Goal: Information Seeking & Learning: Learn about a topic

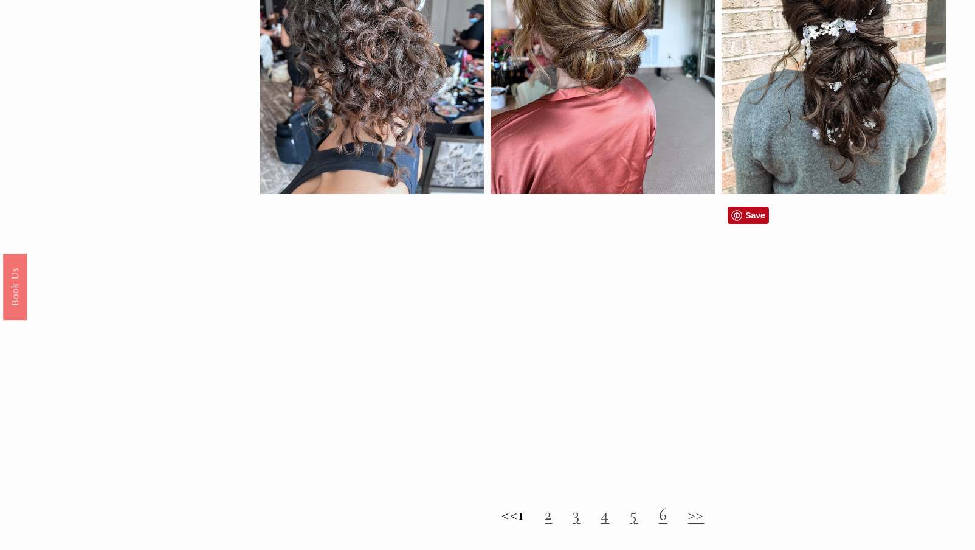
scroll to position [877, 0]
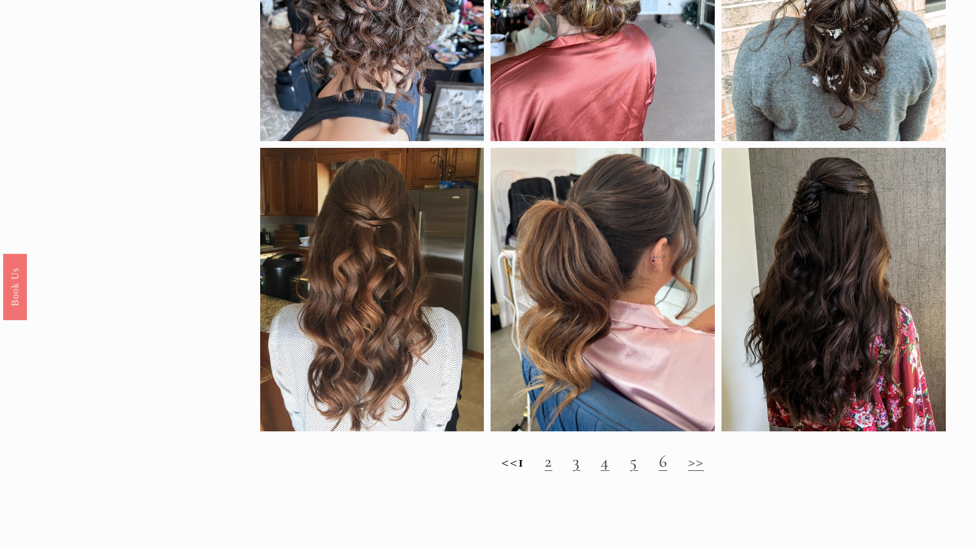
click at [552, 461] on link "2" at bounding box center [548, 460] width 7 height 21
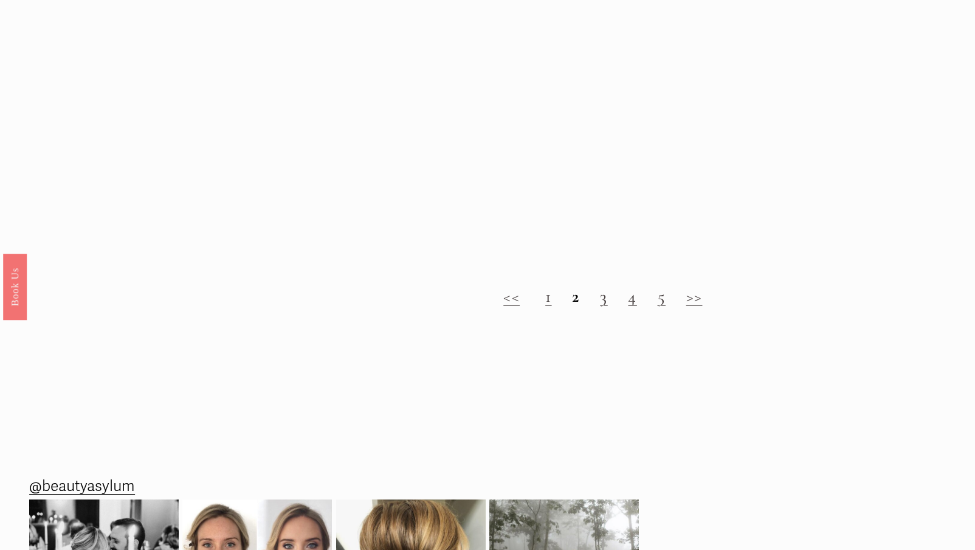
scroll to position [1026, 0]
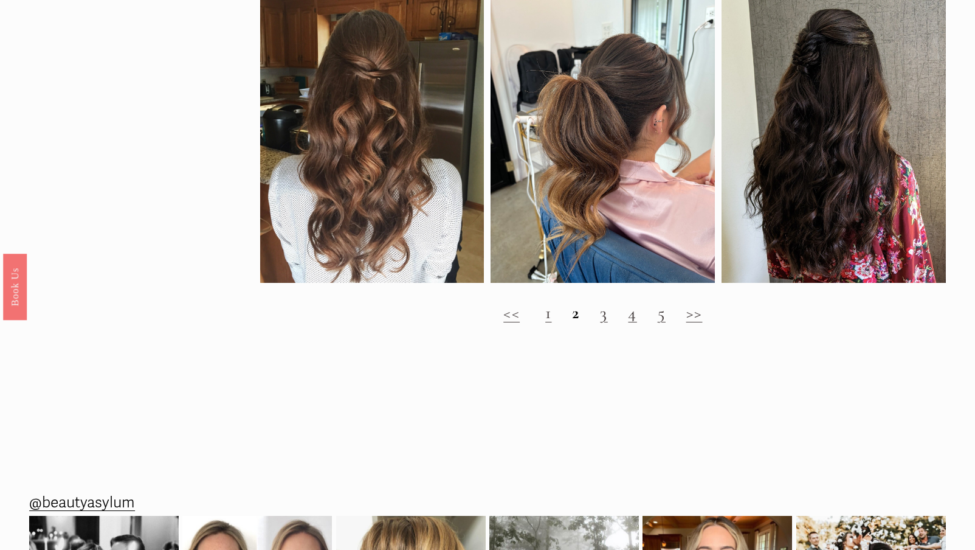
click at [607, 316] on link "3" at bounding box center [603, 312] width 7 height 21
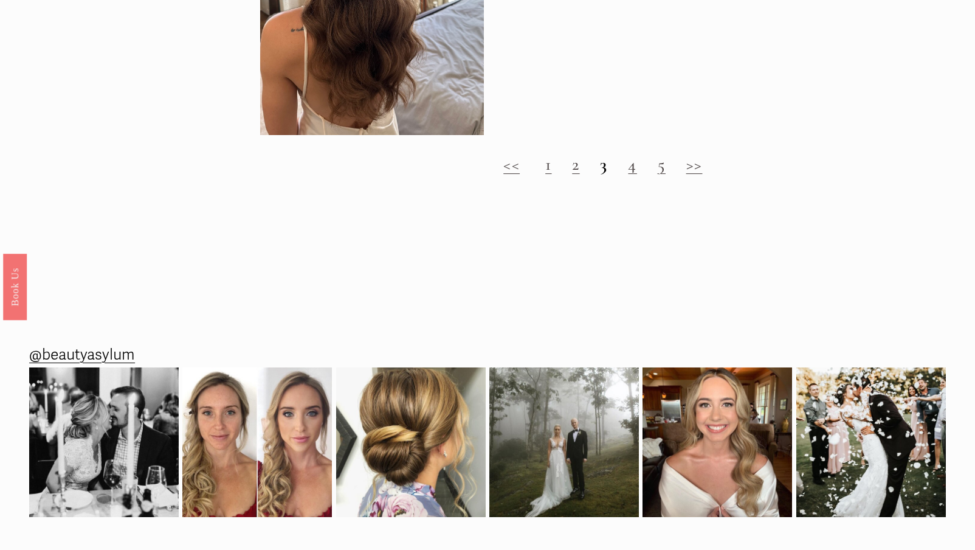
scroll to position [1418, 0]
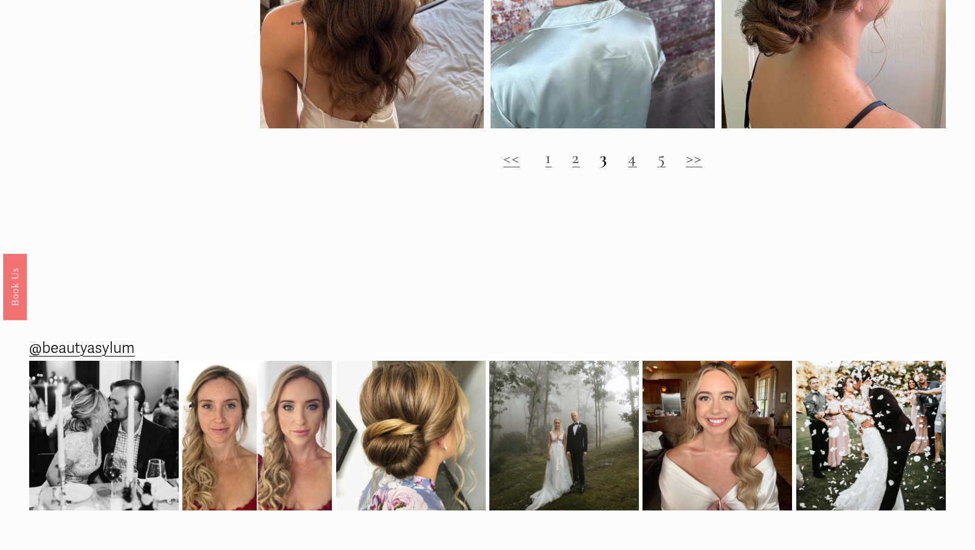
click at [634, 164] on link "4" at bounding box center [632, 157] width 9 height 21
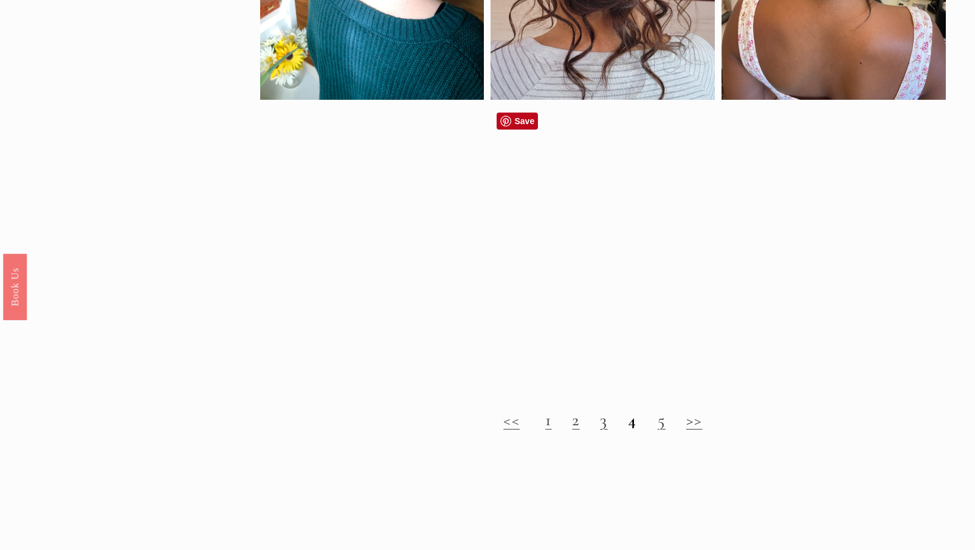
scroll to position [948, 0]
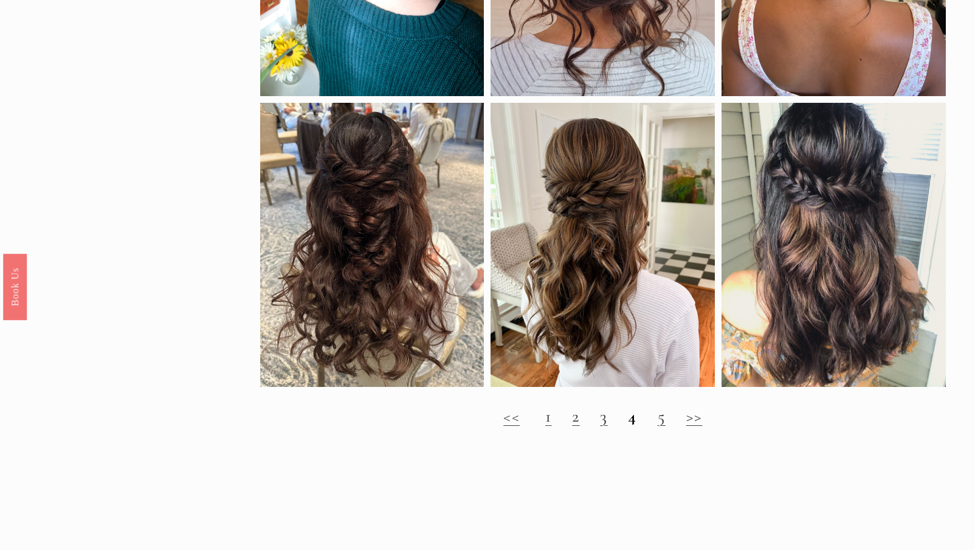
click at [663, 422] on link "5" at bounding box center [662, 415] width 8 height 21
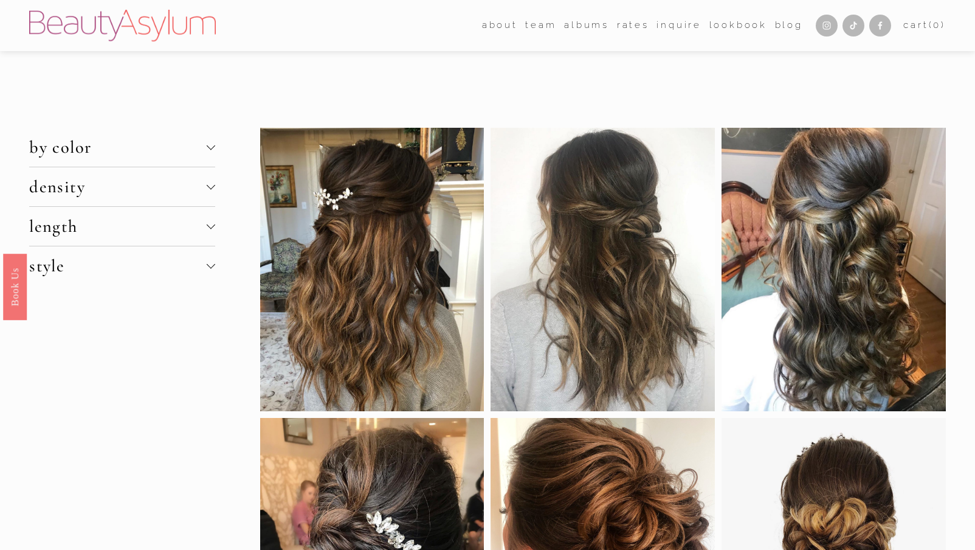
click at [202, 224] on span "length" at bounding box center [117, 226] width 177 height 21
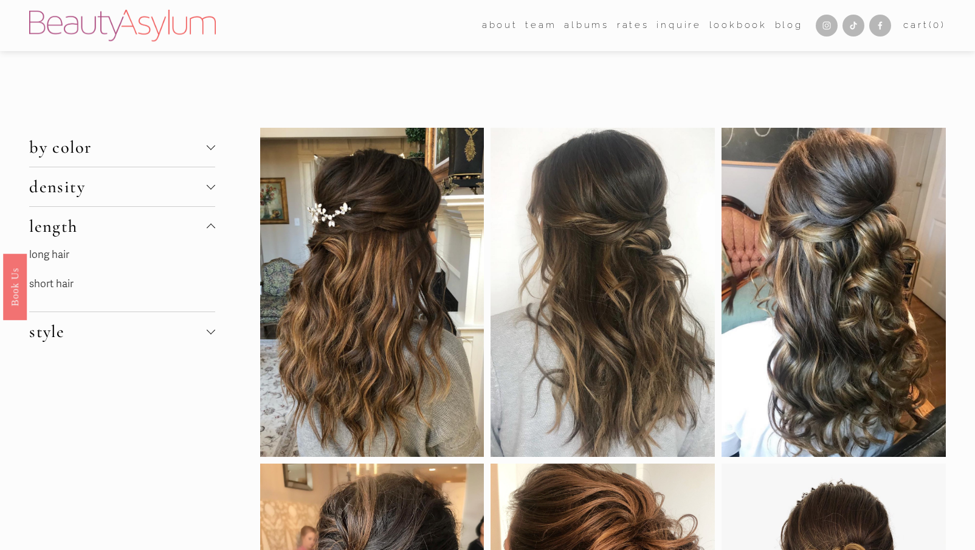
click at [59, 280] on link "short hair" at bounding box center [51, 283] width 44 height 13
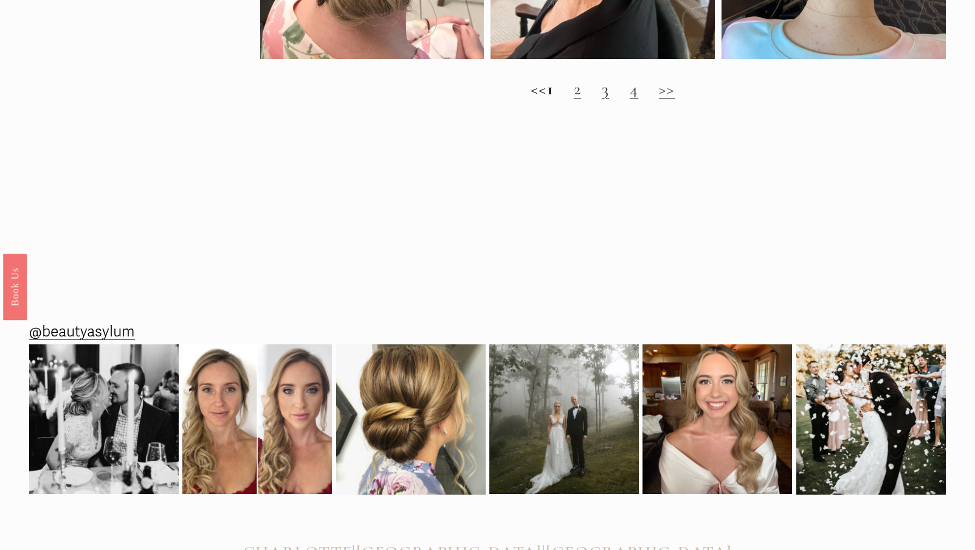
scroll to position [1511, 0]
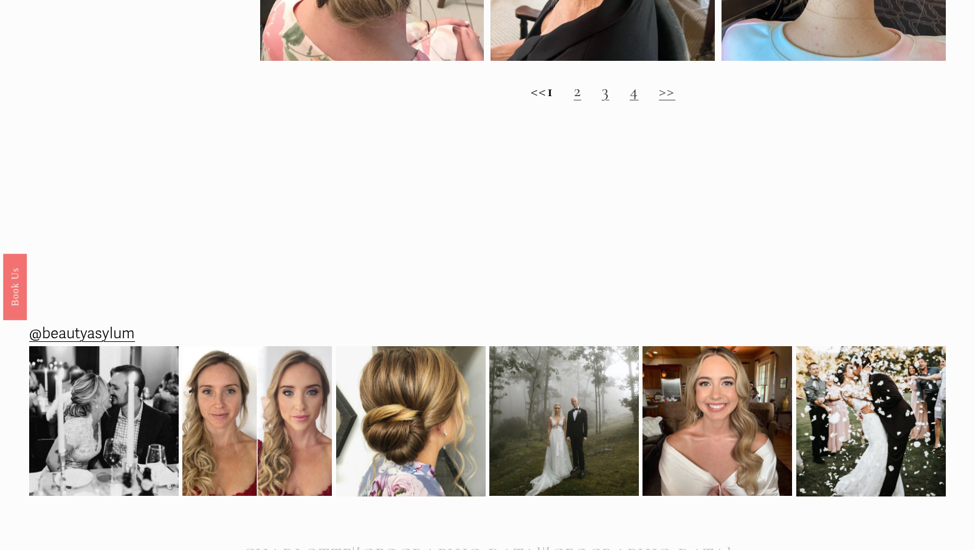
click at [609, 95] on link "3" at bounding box center [605, 90] width 7 height 21
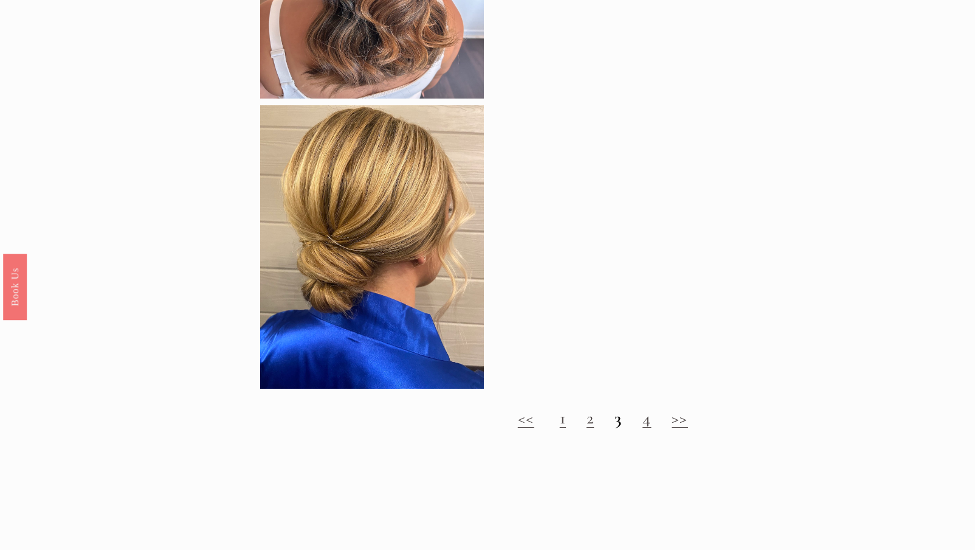
scroll to position [1107, 0]
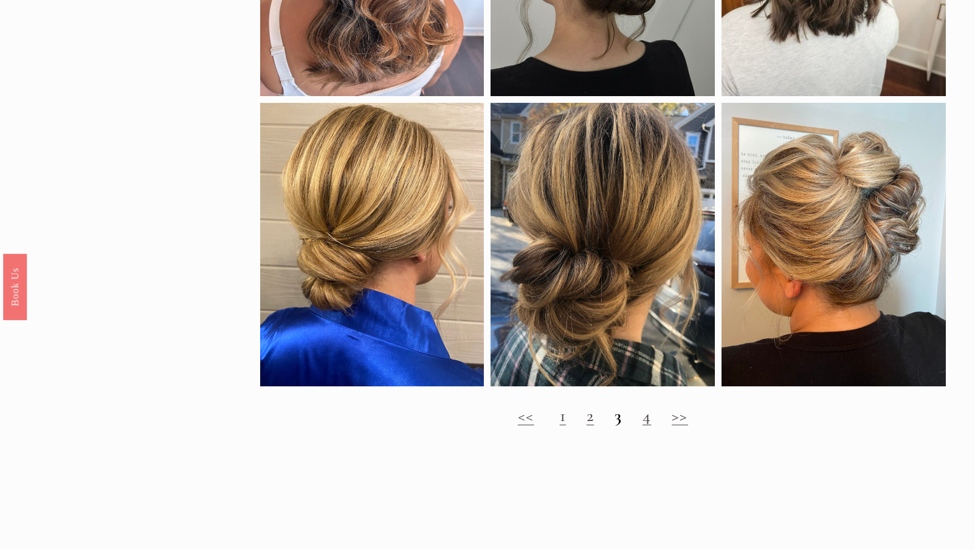
click at [645, 418] on link "4" at bounding box center [647, 415] width 9 height 21
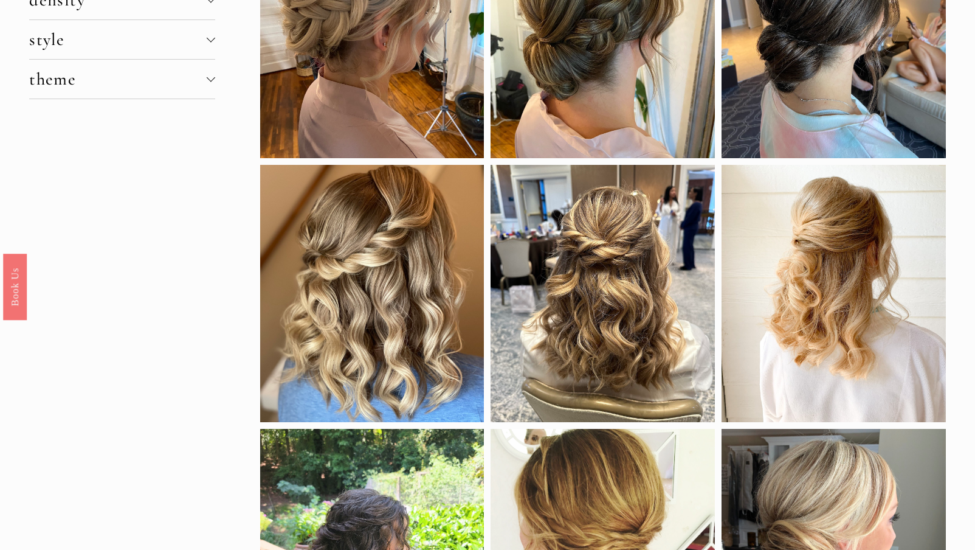
scroll to position [138, 0]
